Goal: Task Accomplishment & Management: Use online tool/utility

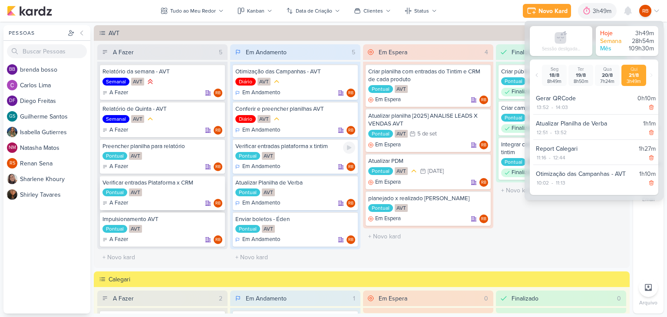
scroll to position [32, 0]
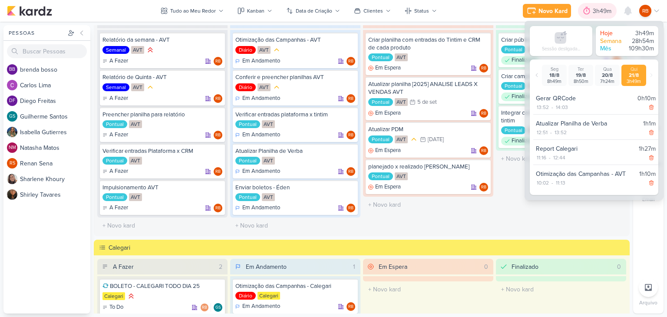
click at [598, 7] on div "3h49m" at bounding box center [602, 11] width 21 height 9
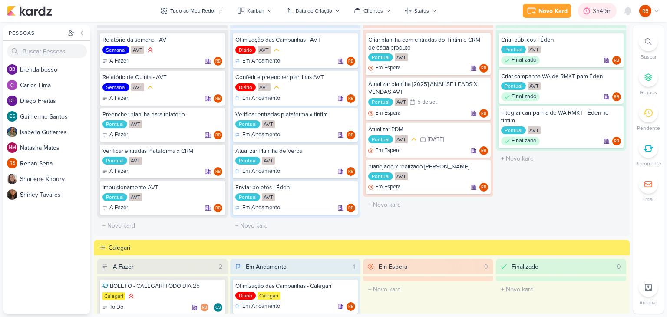
click at [597, 8] on div "3h49m" at bounding box center [602, 11] width 21 height 9
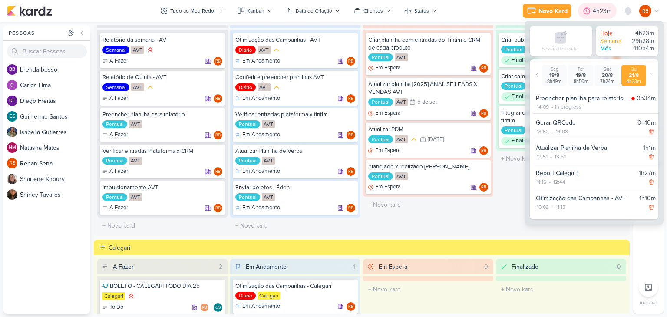
click at [592, 8] on div "4h23m" at bounding box center [602, 11] width 21 height 9
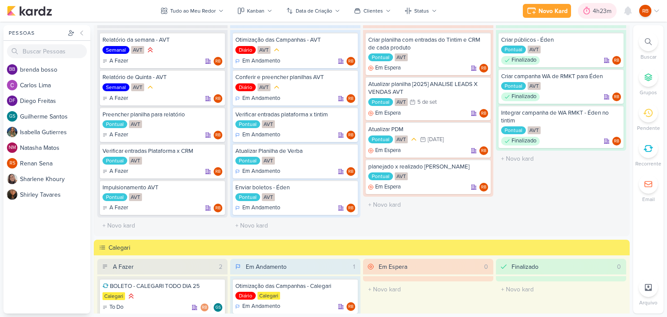
click at [593, 10] on div "4h23m" at bounding box center [602, 11] width 21 height 9
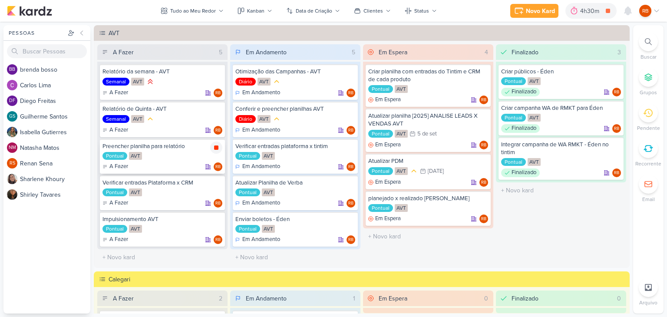
click at [217, 146] on icon at bounding box center [216, 147] width 4 height 4
click at [217, 110] on icon at bounding box center [216, 110] width 7 height 7
click at [591, 11] on div "4h30m" at bounding box center [591, 11] width 22 height 9
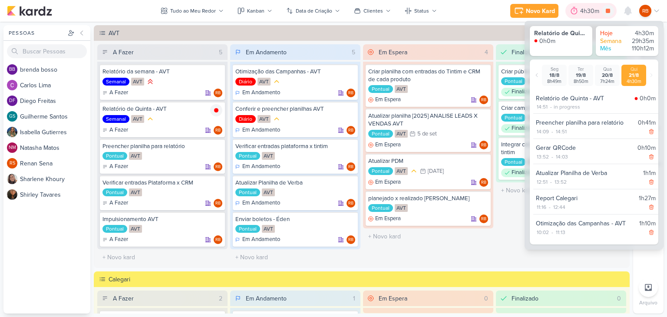
click at [591, 11] on div "4h30m" at bounding box center [591, 11] width 22 height 9
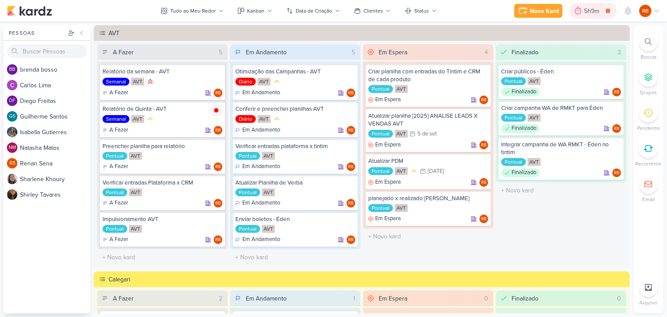
click at [590, 12] on div "5h9m" at bounding box center [593, 11] width 18 height 9
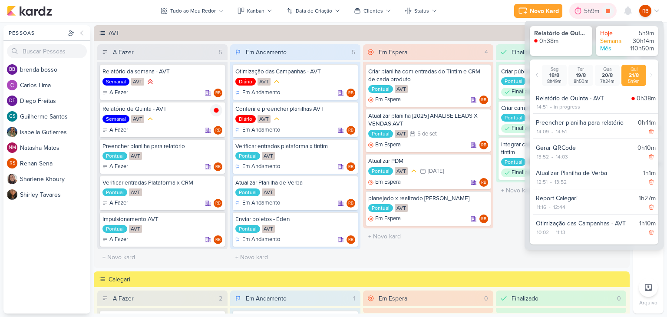
click at [590, 12] on div "5h9m" at bounding box center [593, 11] width 18 height 9
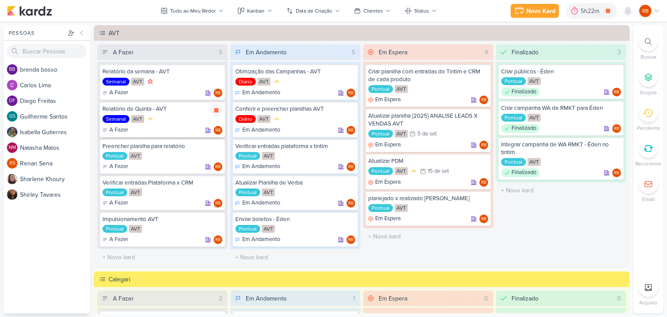
click at [169, 112] on div "Relatório de Quinta - AVT" at bounding box center [162, 109] width 120 height 8
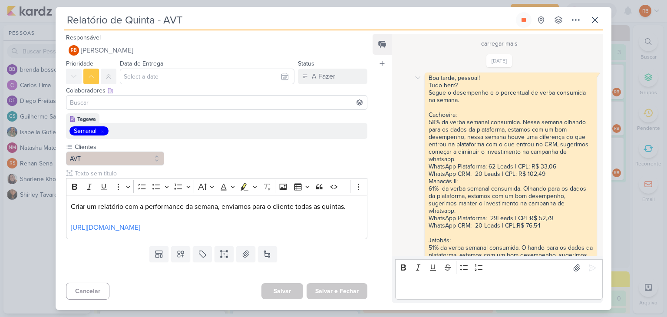
scroll to position [4201, 0]
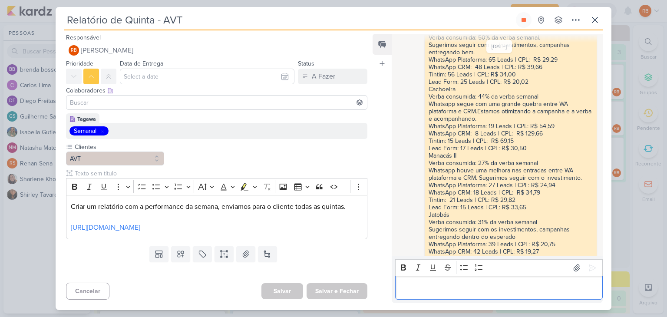
click at [496, 276] on div "Editor editing area: main" at bounding box center [498, 288] width 207 height 24
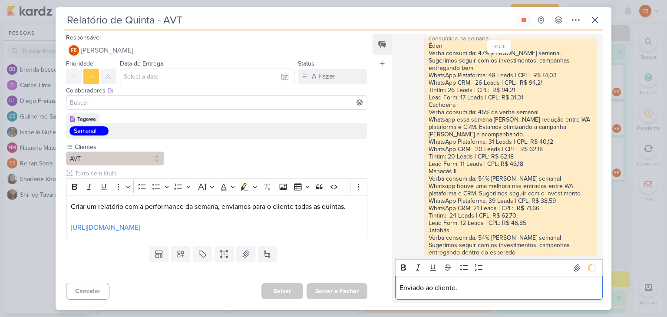
scroll to position [4512, 0]
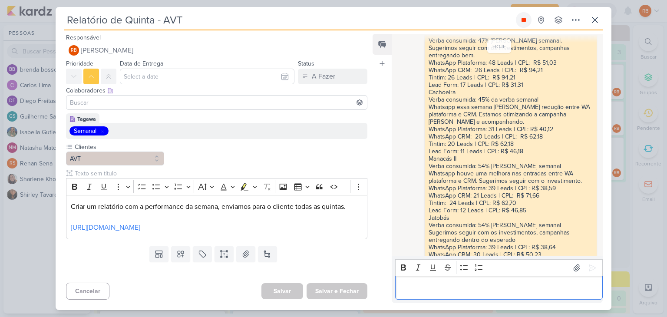
click at [524, 18] on icon at bounding box center [523, 19] width 7 height 7
click at [589, 16] on button at bounding box center [595, 20] width 16 height 16
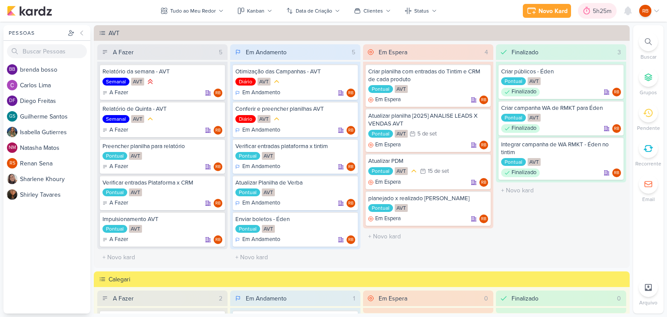
click at [595, 10] on div "5h25m" at bounding box center [602, 11] width 21 height 9
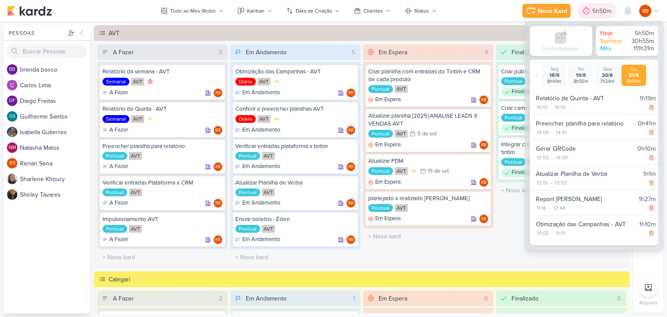
click at [595, 10] on div "5h50m" at bounding box center [603, 11] width 22 height 9
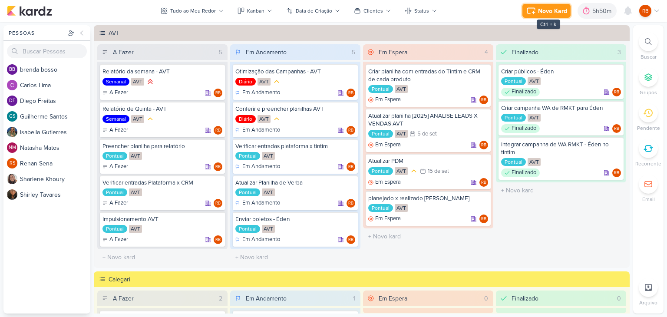
click at [540, 8] on div "Novo Kard" at bounding box center [552, 11] width 29 height 9
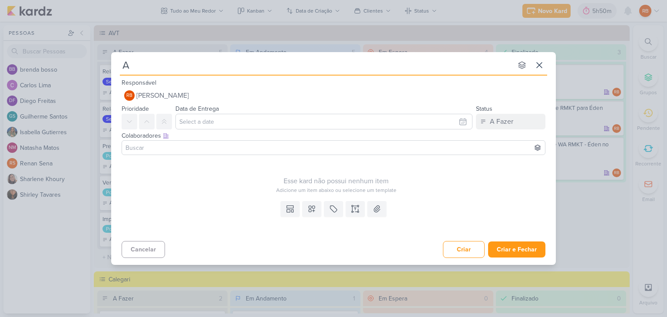
type input "Aj"
type input "Ajusta"
type input "Ajustart"
type input "Ajustar"
type input "Ajustar V"
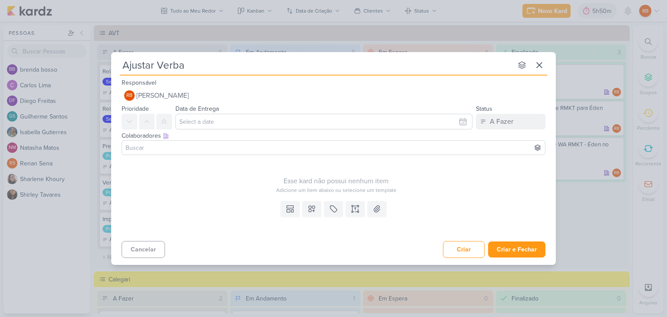
type input "Ajustar Verba"
type input "Ajustar Verba Édem"
type input "Ajustar Verba Éde"
type input "Ajustar Verba Éden"
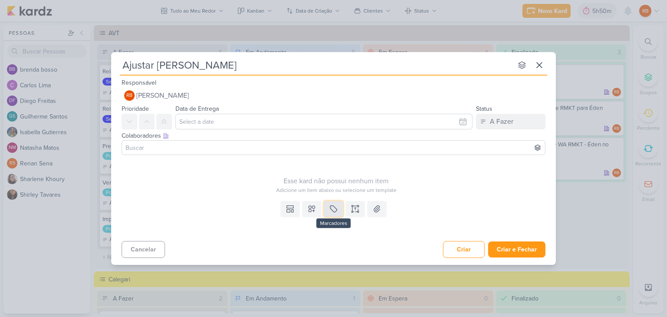
click at [336, 206] on icon at bounding box center [333, 208] width 9 height 9
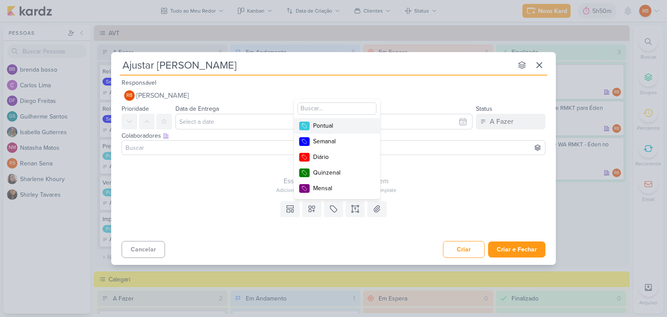
drag, startPoint x: 338, startPoint y: 120, endPoint x: 332, endPoint y: 130, distance: 11.5
click at [338, 120] on button "Pontual" at bounding box center [337, 126] width 86 height 16
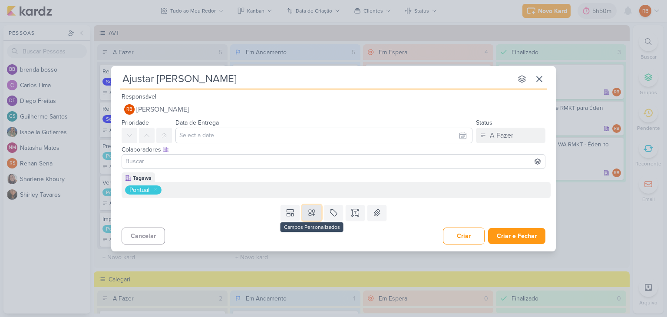
click at [316, 216] on button at bounding box center [311, 213] width 19 height 16
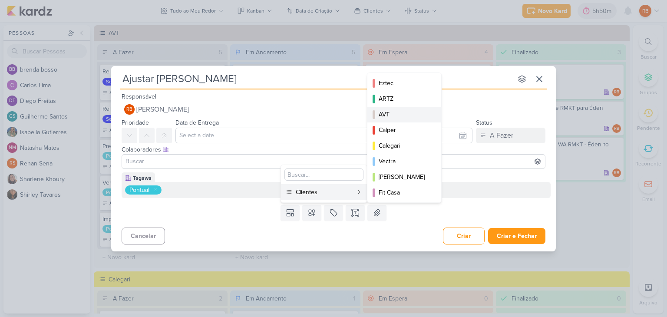
click at [399, 117] on div "AVT" at bounding box center [404, 114] width 52 height 9
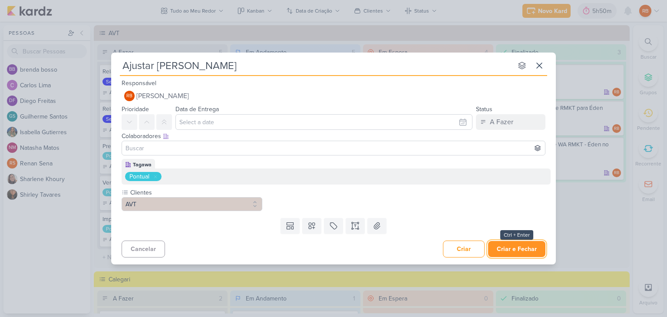
click at [526, 244] on button "Criar e Fechar" at bounding box center [516, 249] width 57 height 16
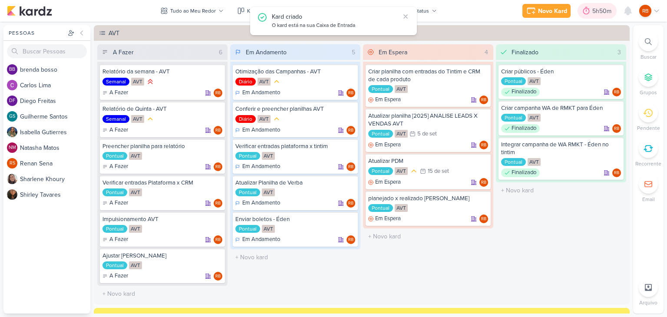
click at [599, 13] on div "5h50m" at bounding box center [603, 11] width 22 height 9
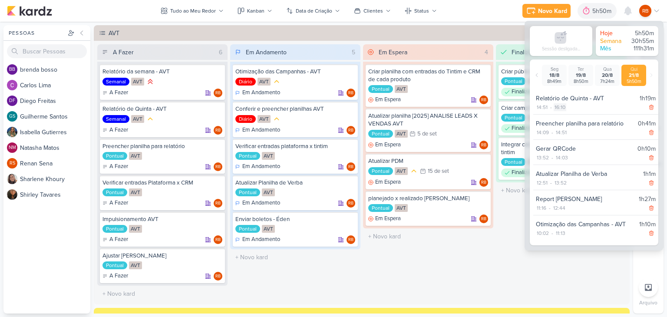
click at [561, 108] on div "16:10" at bounding box center [559, 107] width 13 height 8
select select "16"
click at [573, 120] on select "00 01 02 03 04 05 06 07 08 09 10 11 12 13 14 15 16 17 18 19 20 21 22 23 24 25 2…" at bounding box center [575, 118] width 12 height 10
click at [569, 113] on select "00 01 02 03 04 05 06 07 08 09 10 11 12 13 14 15 16 17 18 19 20 21 22 23 24 25 2…" at bounding box center [575, 118] width 12 height 10
click at [587, 119] on icon at bounding box center [588, 118] width 5 height 4
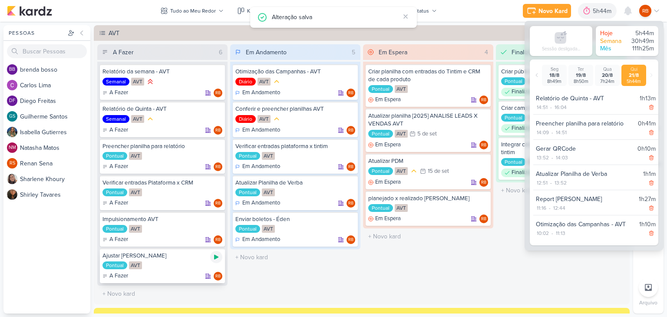
click at [214, 256] on icon at bounding box center [216, 257] width 4 height 5
click at [587, 8] on div "5h44m" at bounding box center [590, 11] width 21 height 9
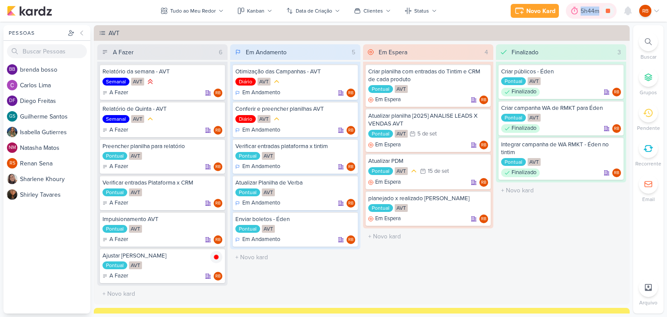
click at [587, 8] on div "5h44m" at bounding box center [590, 11] width 21 height 9
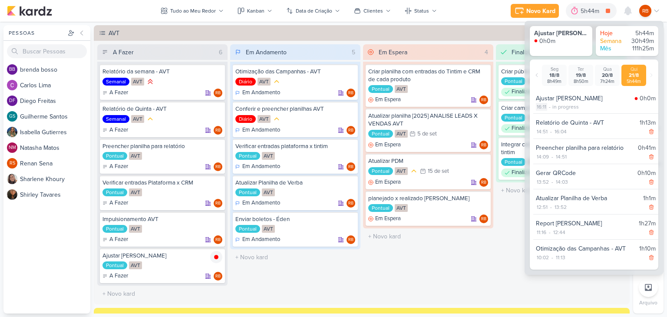
click at [542, 108] on div "16:11" at bounding box center [541, 107] width 11 height 8
click at [554, 120] on select "00 01 02 03 04 05 06 07 08 09 10 11 12 13 14 15 16 17 18 19 20 21 22 23 24 25 2…" at bounding box center [557, 118] width 12 height 10
select select "6"
click at [551, 113] on select "00 01 02 03 04 05 06 07 08 09 10 11 12 13 14 15 16 17 18 19 20 21 22 23 24 25 2…" at bounding box center [557, 118] width 12 height 10
click at [572, 118] on icon at bounding box center [570, 118] width 10 height 10
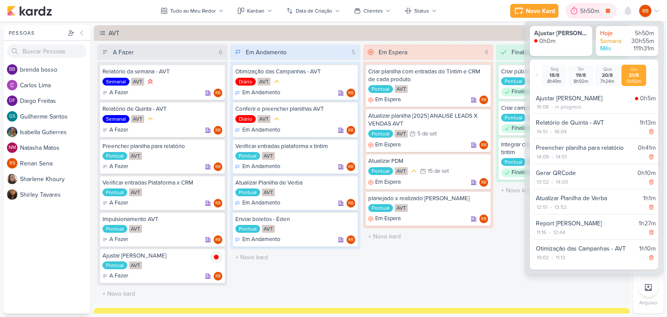
click at [586, 10] on div "5h50m" at bounding box center [591, 11] width 22 height 9
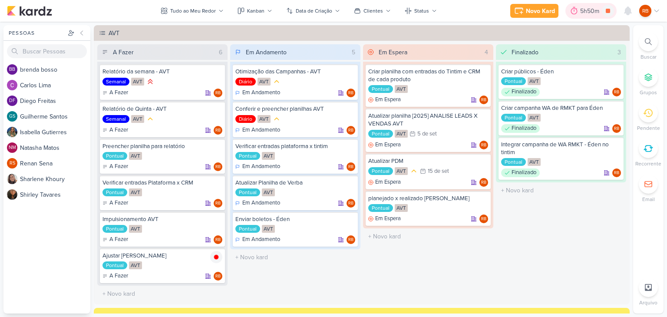
click at [578, 8] on div at bounding box center [574, 11] width 12 height 14
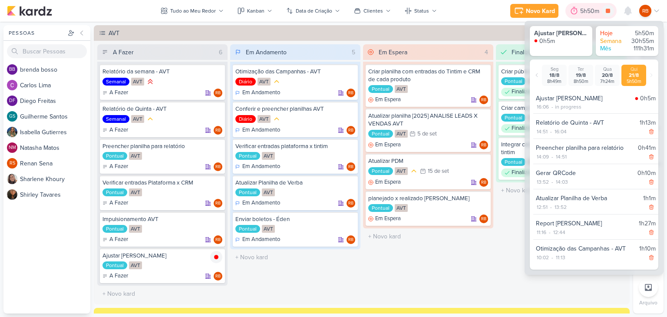
click at [583, 7] on div "5h50m" at bounding box center [591, 11] width 22 height 9
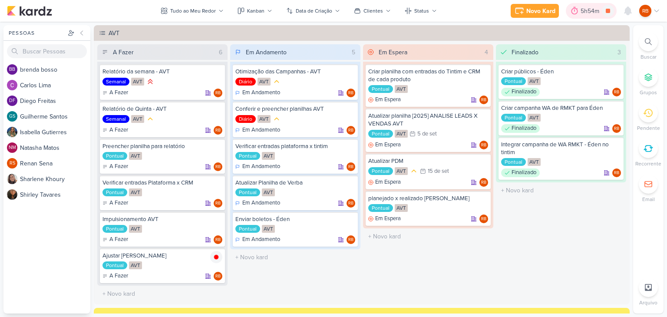
click at [583, 5] on div "5h54m" at bounding box center [591, 11] width 51 height 16
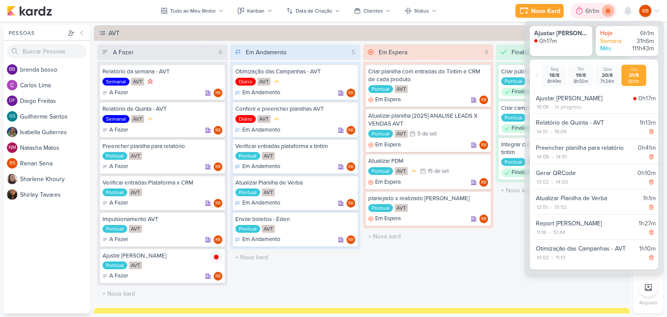
click at [608, 9] on icon at bounding box center [607, 11] width 4 height 4
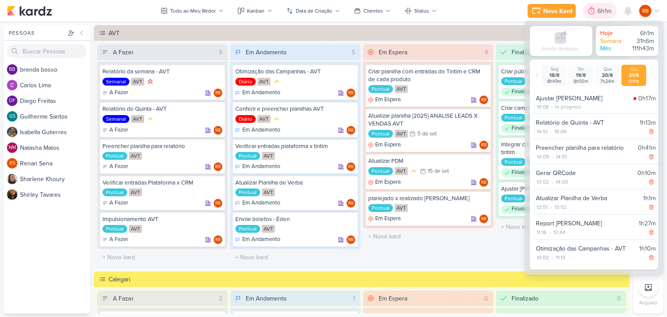
click at [597, 11] on div "6h1m" at bounding box center [605, 11] width 16 height 9
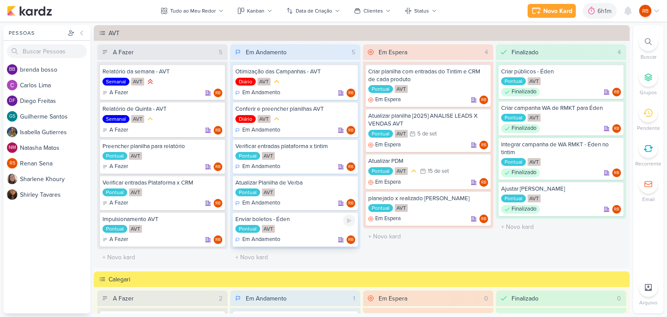
scroll to position [174, 0]
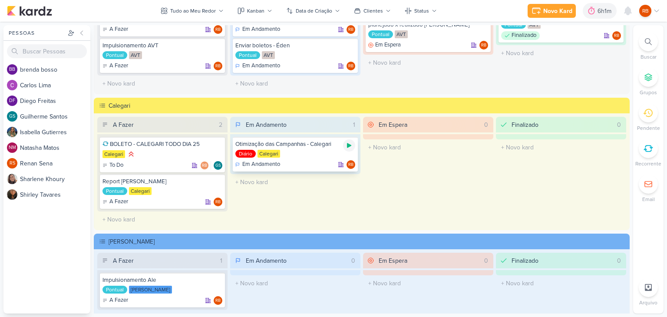
click at [347, 143] on icon at bounding box center [349, 145] width 4 height 5
click at [586, 13] on div "6h4m" at bounding box center [593, 11] width 18 height 9
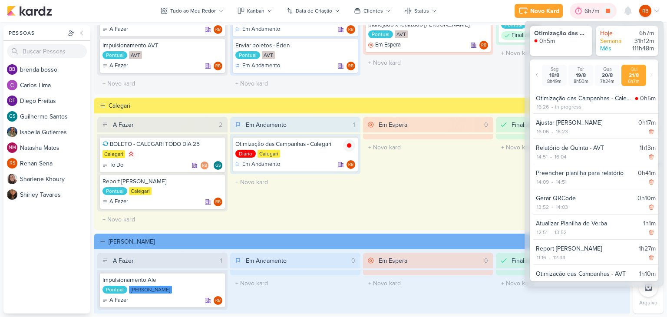
click at [587, 12] on div "6h7m" at bounding box center [592, 11] width 17 height 9
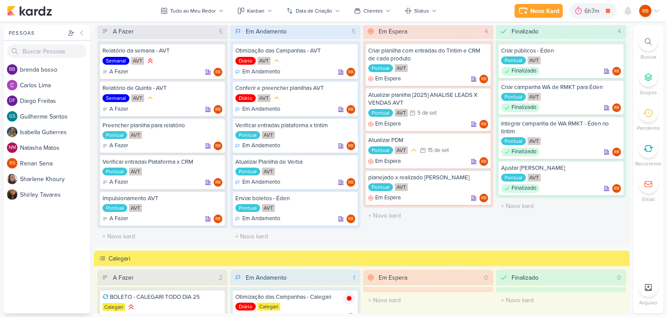
scroll to position [0, 0]
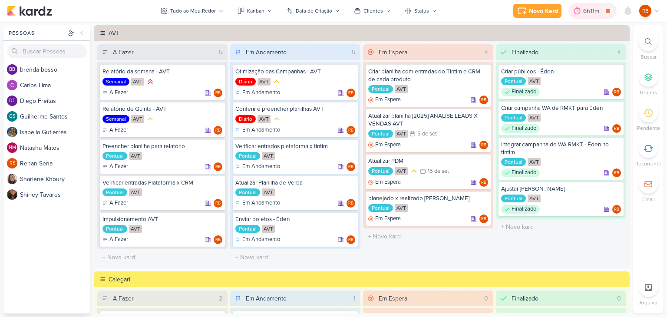
click at [587, 11] on div "6h11m" at bounding box center [592, 11] width 19 height 9
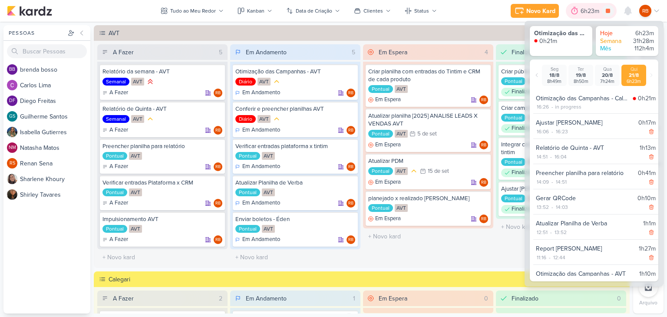
click at [587, 11] on div "6h23m" at bounding box center [590, 11] width 21 height 9
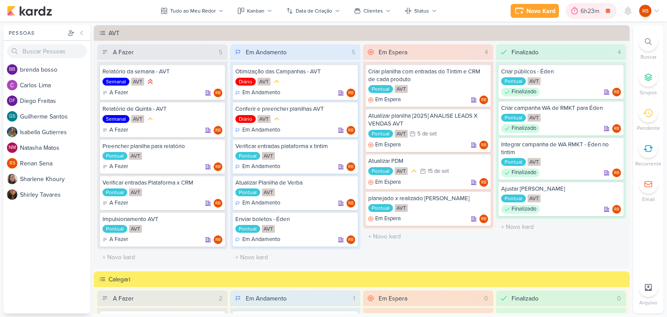
click at [587, 11] on div "6h23m" at bounding box center [590, 11] width 21 height 9
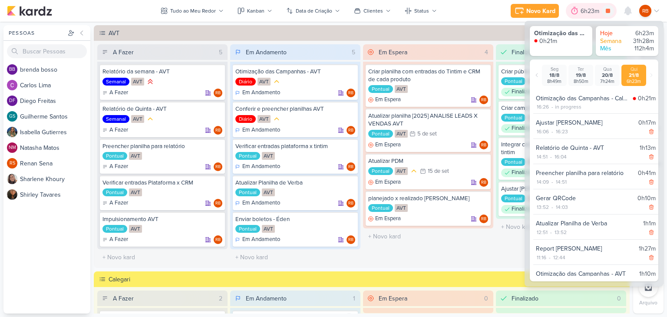
click at [588, 11] on div "6h23m" at bounding box center [590, 11] width 21 height 9
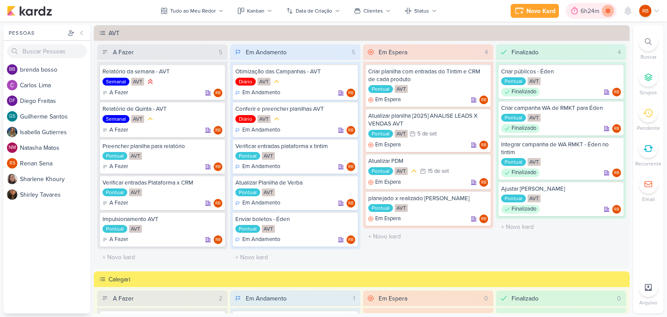
click at [606, 7] on icon at bounding box center [608, 11] width 12 height 12
